Goal: Transaction & Acquisition: Book appointment/travel/reservation

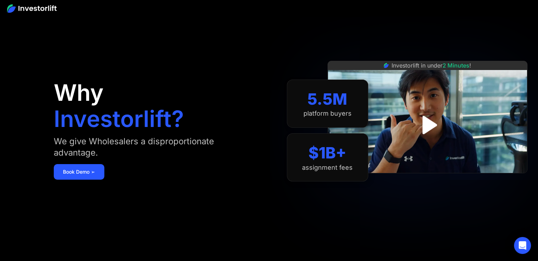
click at [123, 207] on div "Why Investorlift? We give Wholesalers a disproportionate advantage. Book Demo ➢" at bounding box center [158, 130] width 208 height 219
click at [424, 121] on img "open lightbox" at bounding box center [428, 125] width 38 height 38
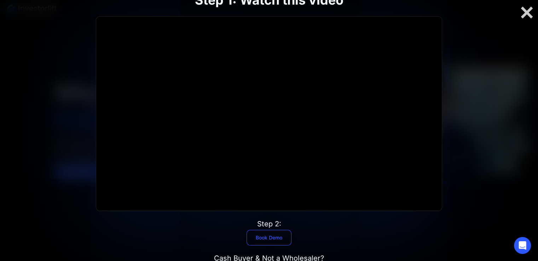
click at [256, 232] on link "Book Demo" at bounding box center [269, 238] width 45 height 16
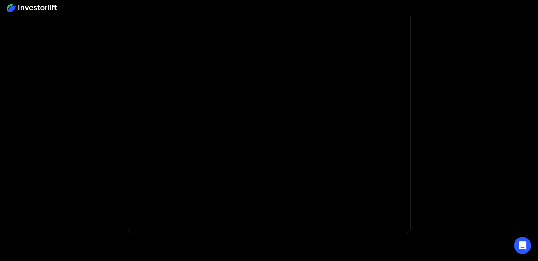
scroll to position [106, 0]
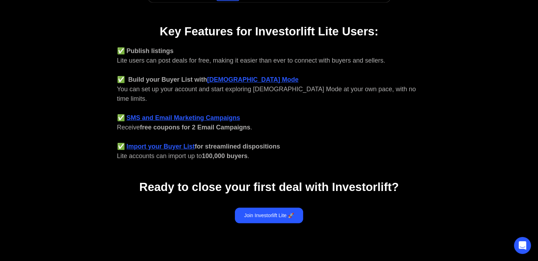
scroll to position [283, 0]
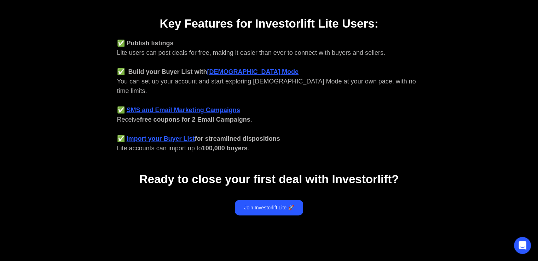
drag, startPoint x: 211, startPoint y: 215, endPoint x: 201, endPoint y: 218, distance: 10.9
